Goal: Transaction & Acquisition: Purchase product/service

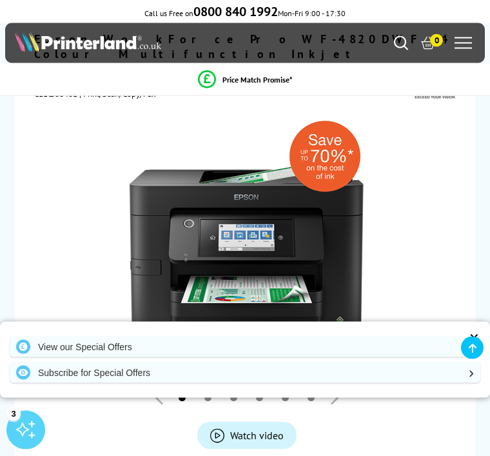
scroll to position [178, 0]
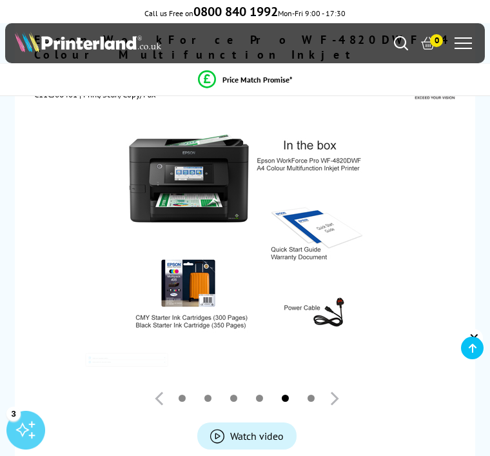
click at [459, 44] on span at bounding box center [462, 43] width 17 height 1
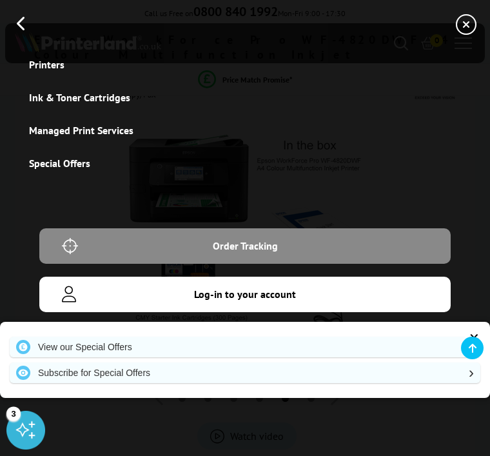
click at [26, 24] on icon "button" at bounding box center [22, 23] width 10 height 16
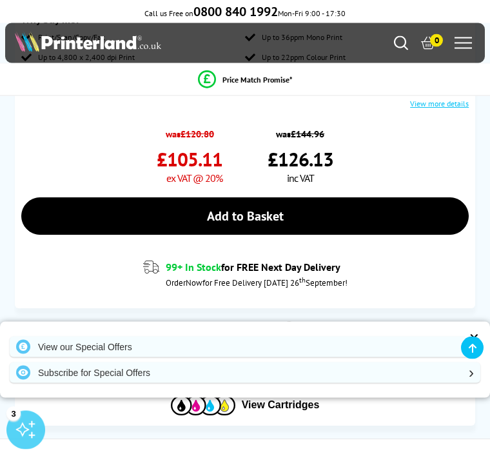
scroll to position [783, 0]
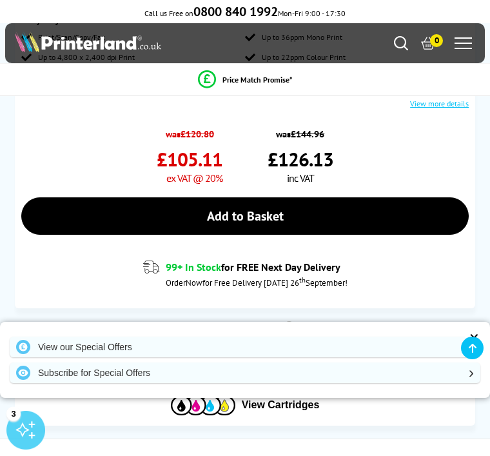
click at [303, 220] on div "Add to Basket Add to Basket" at bounding box center [244, 215] width 447 height 63
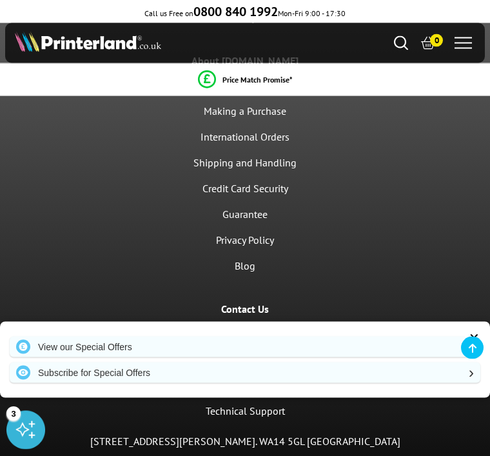
scroll to position [4771, 0]
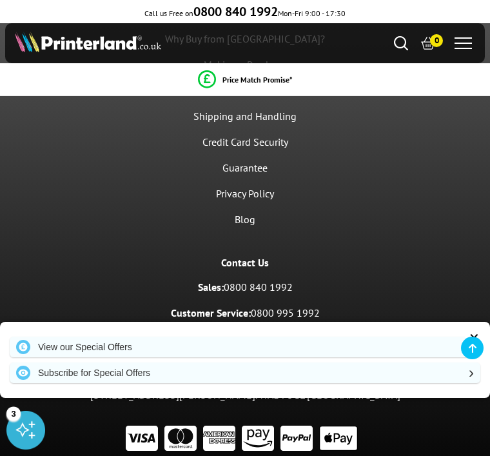
click at [322, 228] on div "Terms and Conditions General Conditions of Sale Payment Delivery* Price Promise…" at bounding box center [245, 112] width 490 height 715
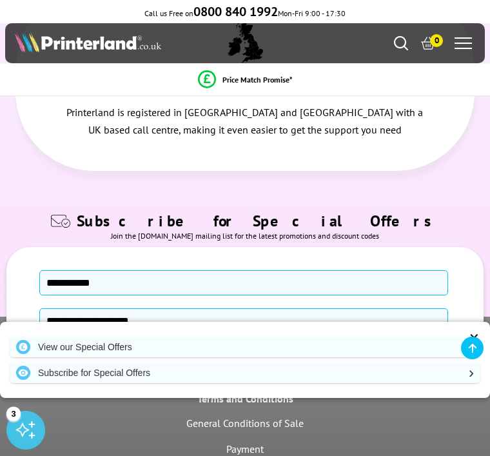
scroll to position [4138, 0]
